Goal: Task Accomplishment & Management: Manage account settings

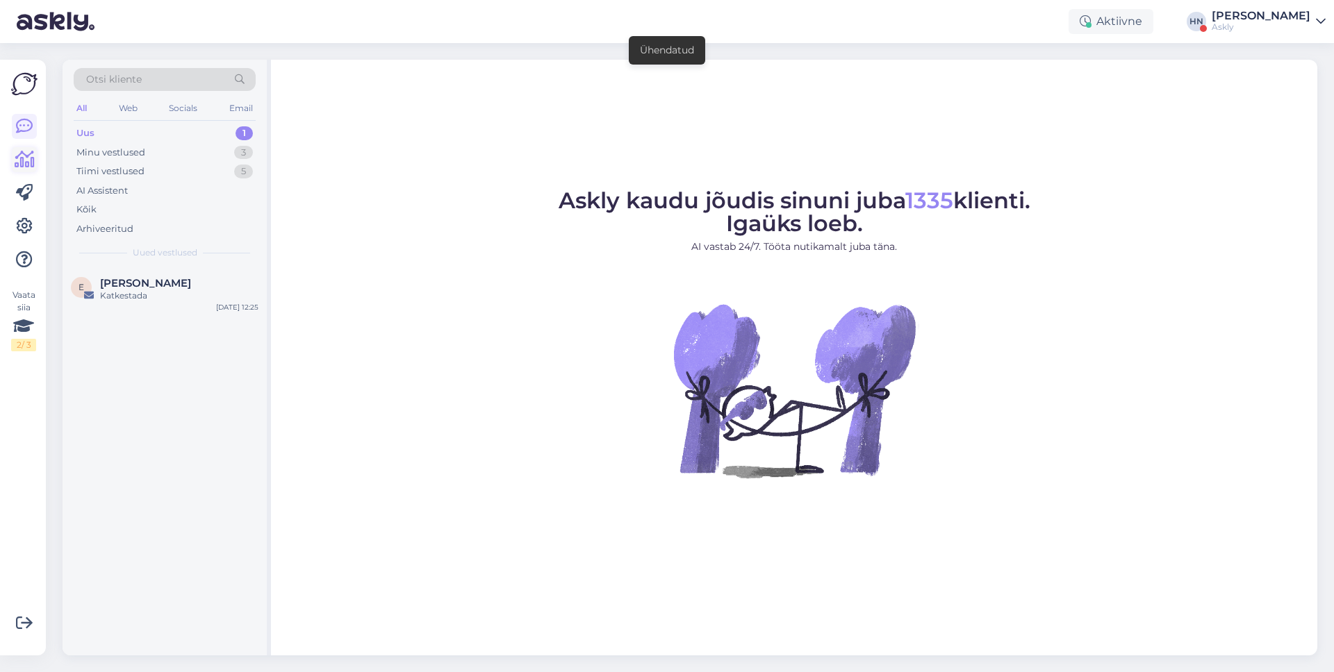
click at [26, 162] on icon at bounding box center [25, 159] width 20 height 17
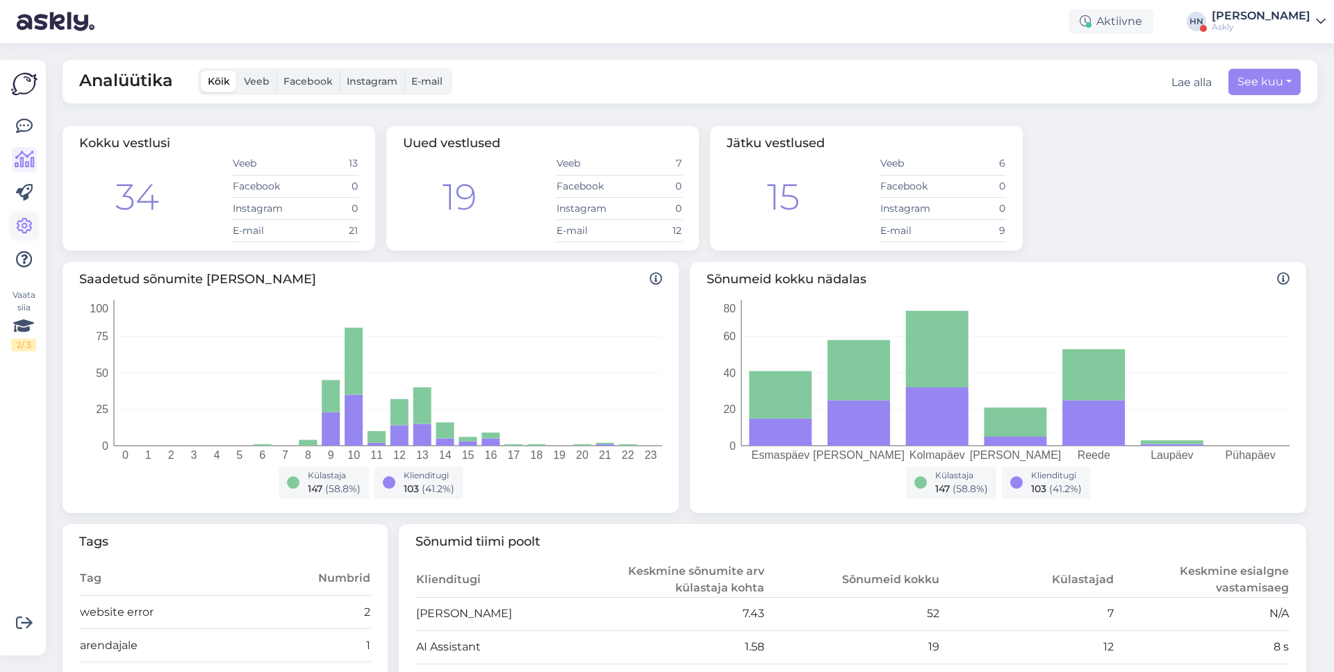
click at [19, 231] on icon at bounding box center [24, 226] width 17 height 17
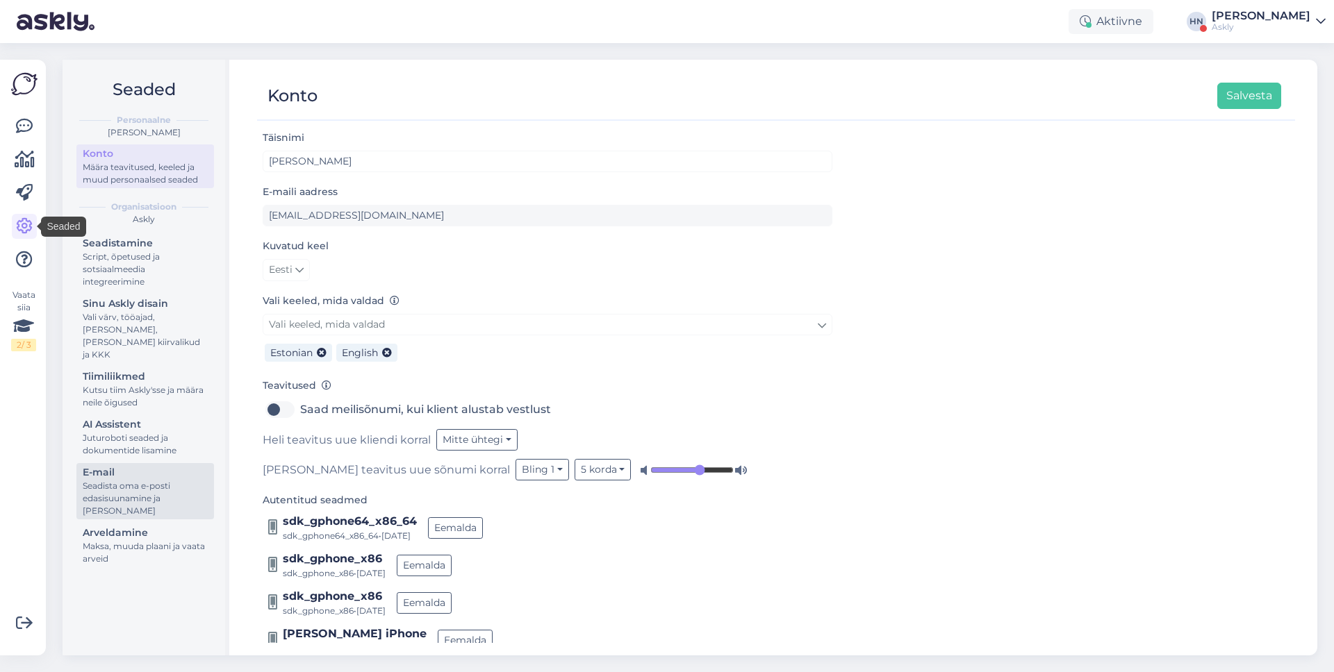
click at [172, 480] on div "Seadista oma e-posti edasisuunamine ja [PERSON_NAME]" at bounding box center [145, 499] width 125 height 38
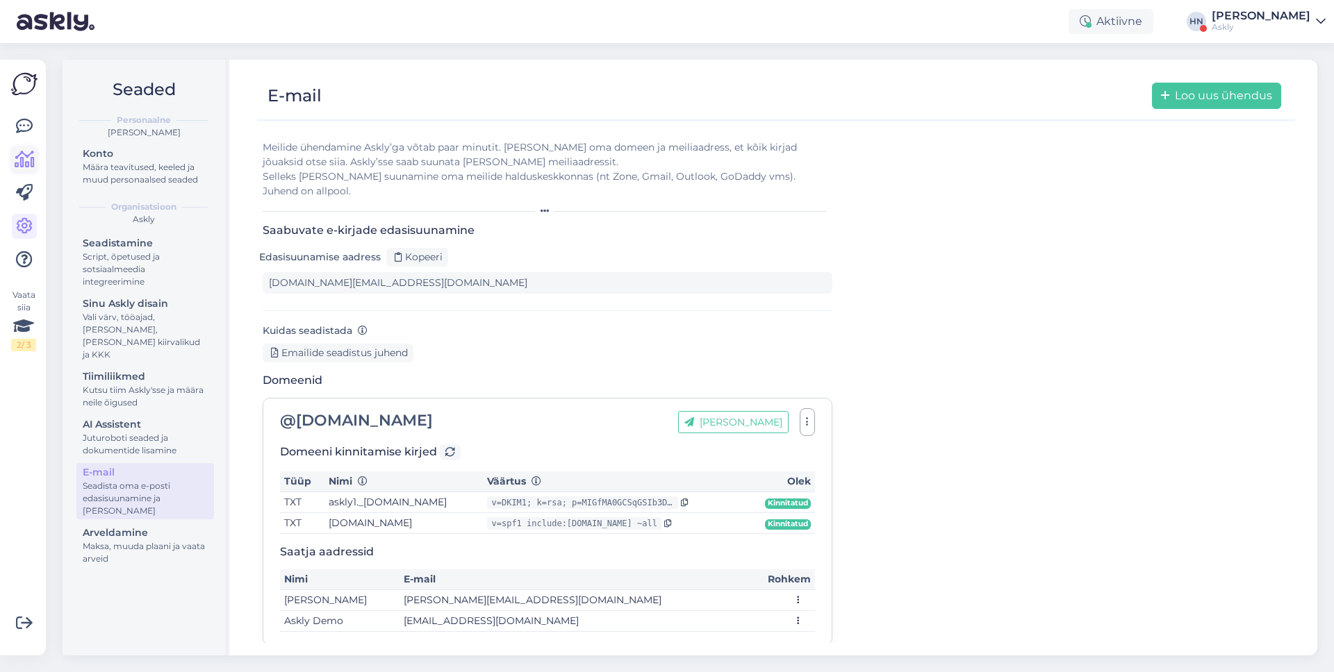
click at [27, 167] on icon at bounding box center [25, 159] width 20 height 17
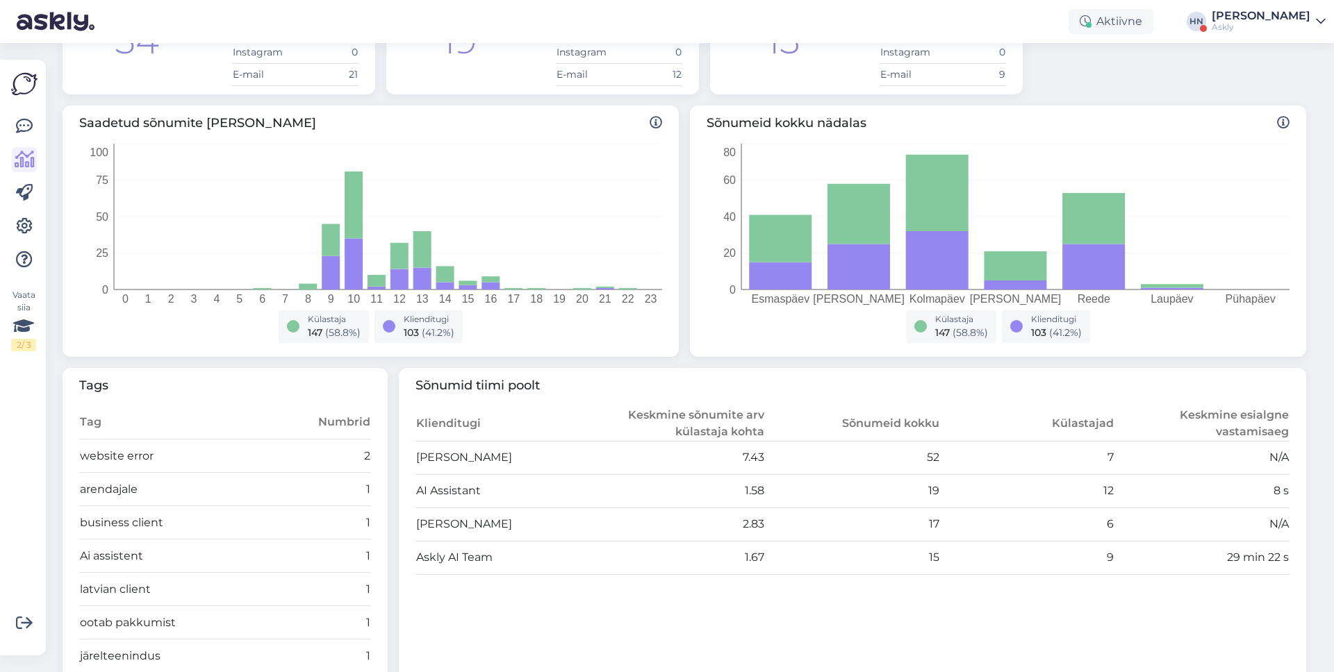
scroll to position [412, 0]
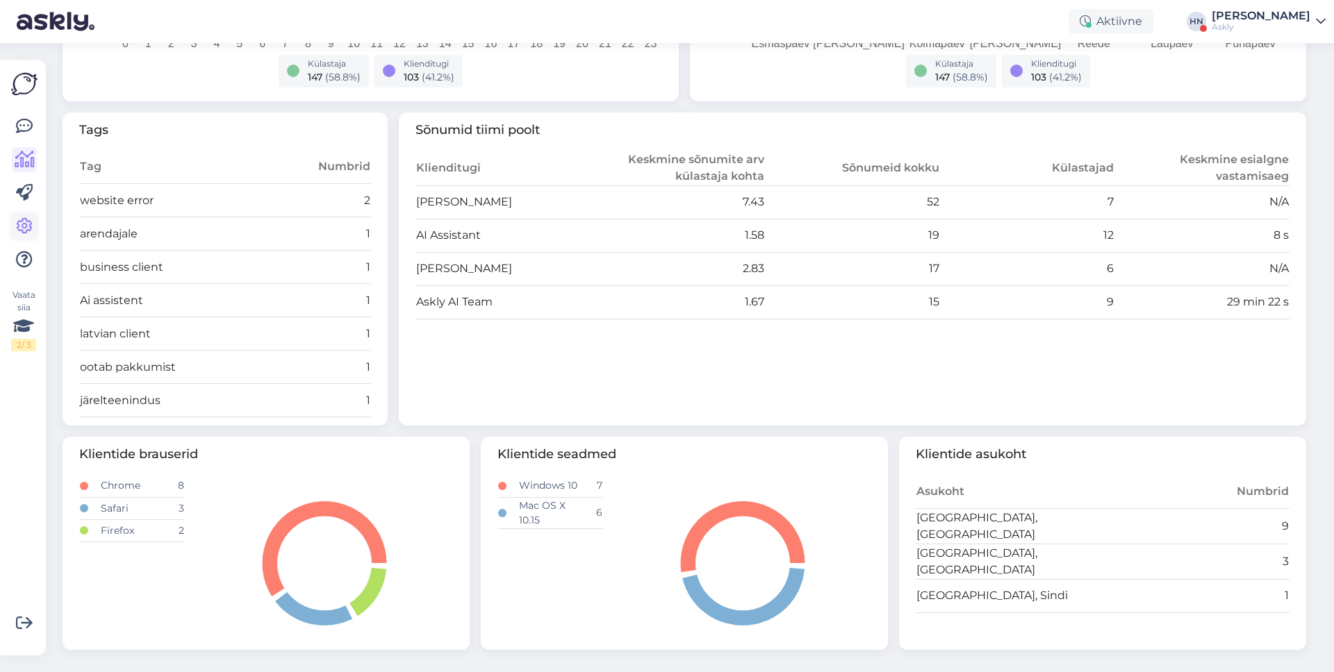
click at [19, 224] on icon at bounding box center [24, 226] width 17 height 17
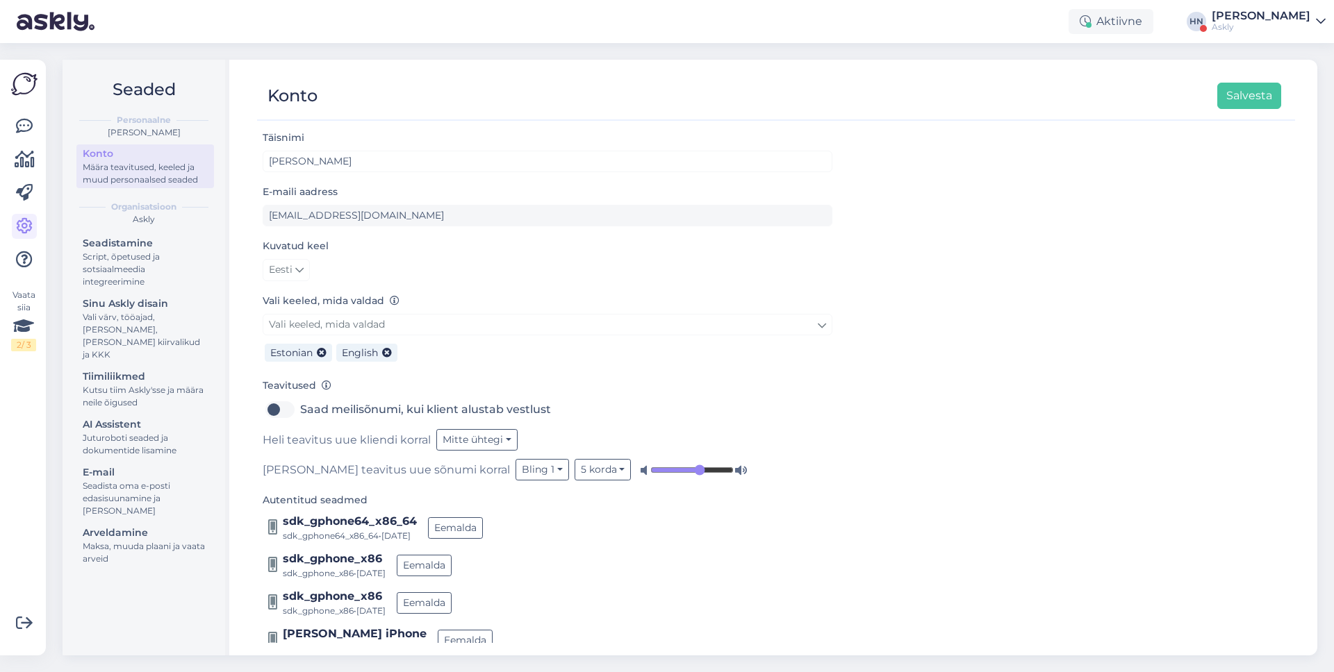
click at [181, 221] on div "Askly" at bounding box center [144, 219] width 140 height 13
click at [160, 263] on div "Script, õpetused ja sotsiaalmeedia integreerimine" at bounding box center [145, 270] width 125 height 38
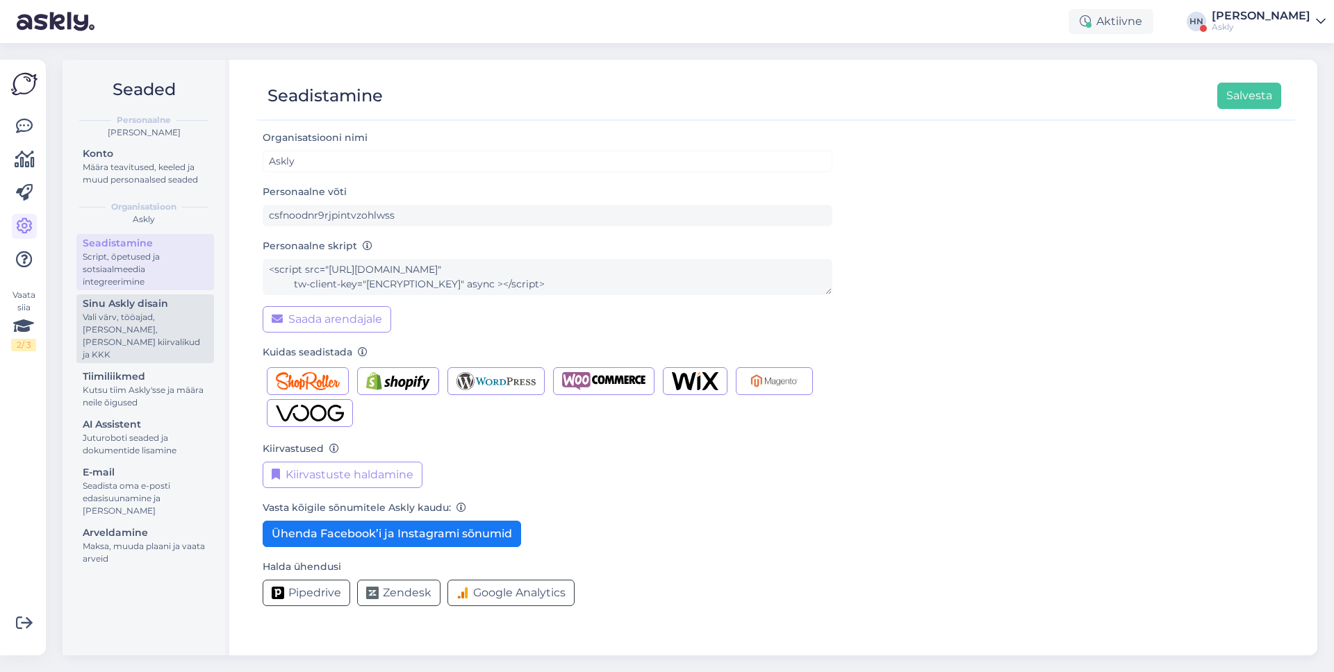
click at [169, 313] on div "Vali värv, tööajad, [PERSON_NAME], [PERSON_NAME] kiirvalikud ja KKK" at bounding box center [145, 336] width 125 height 50
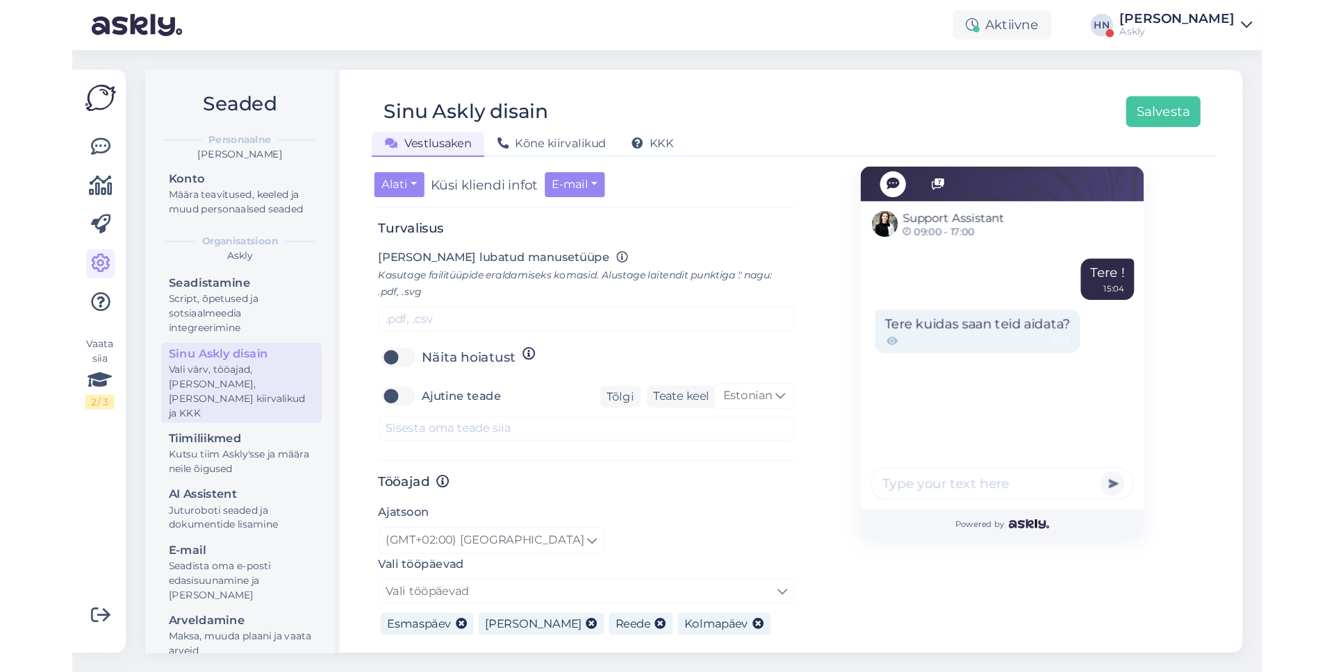
scroll to position [515, 0]
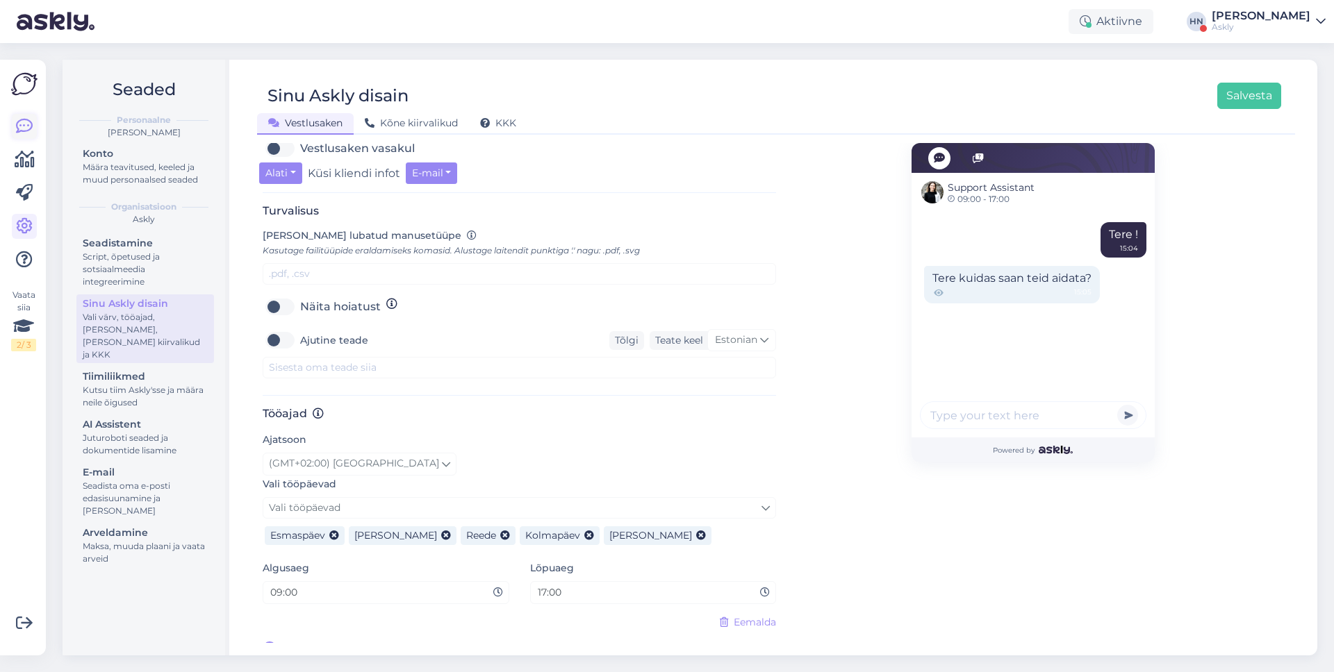
click at [26, 135] on icon at bounding box center [24, 126] width 17 height 17
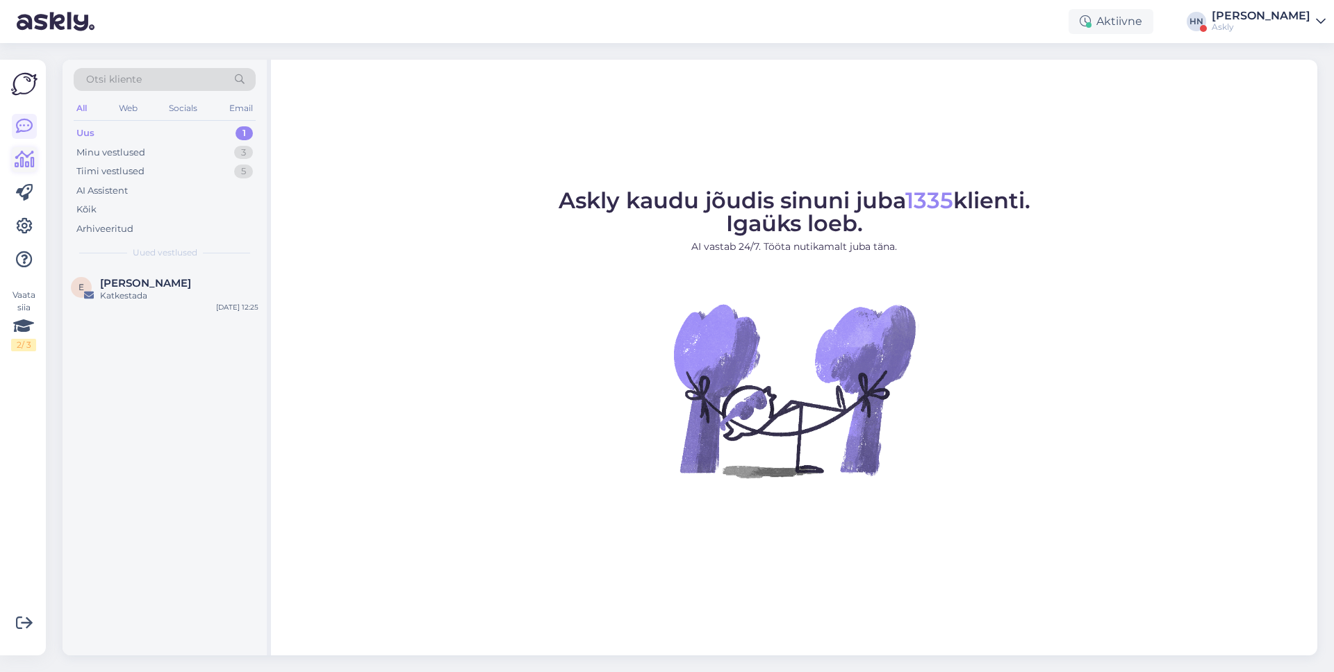
click at [23, 154] on icon at bounding box center [25, 159] width 20 height 17
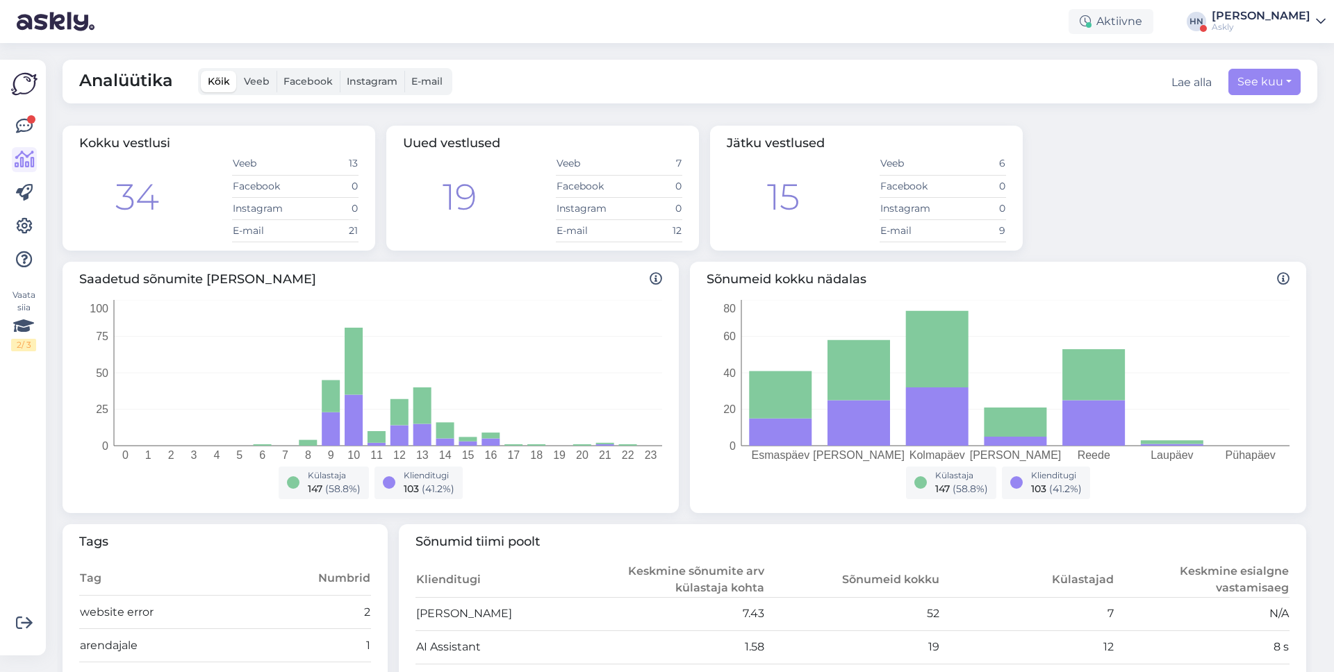
scroll to position [412, 0]
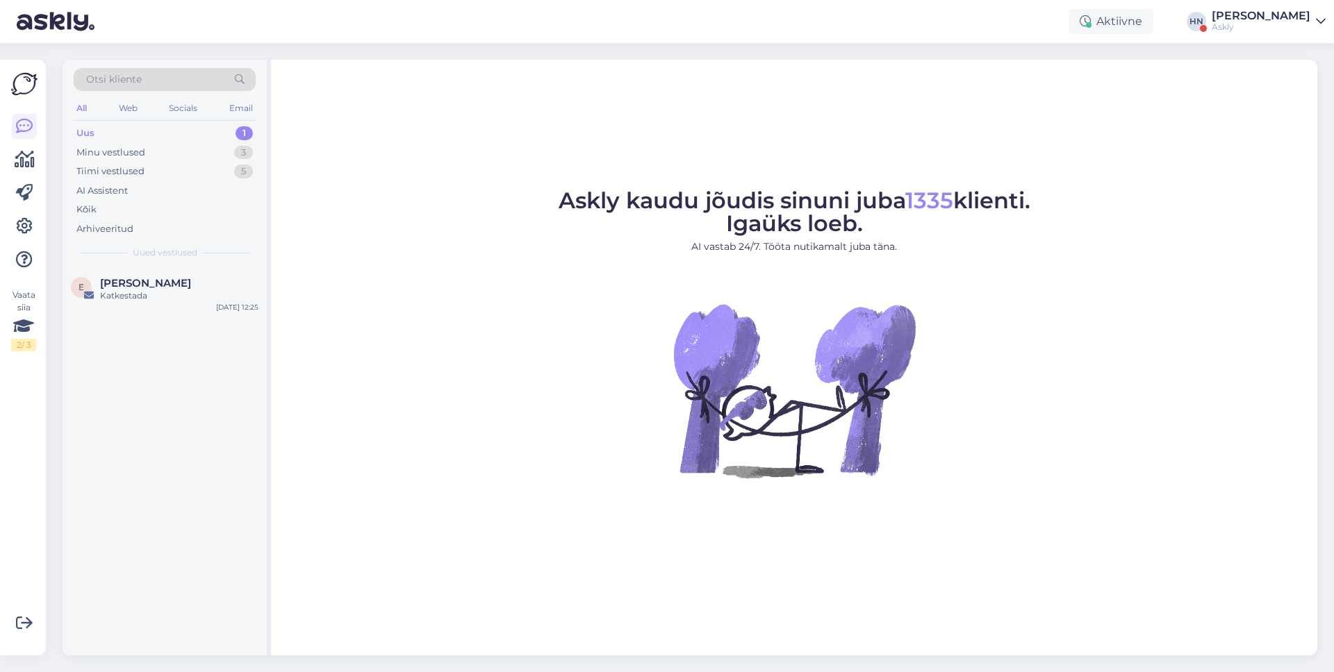
click at [285, 63] on div "Askly kaudu jõudis sinuni juba 1335 klienti. Igaüks loeb. AI vastab 24/7. Tööta…" at bounding box center [794, 358] width 1046 height 596
